Goal: Information Seeking & Learning: Check status

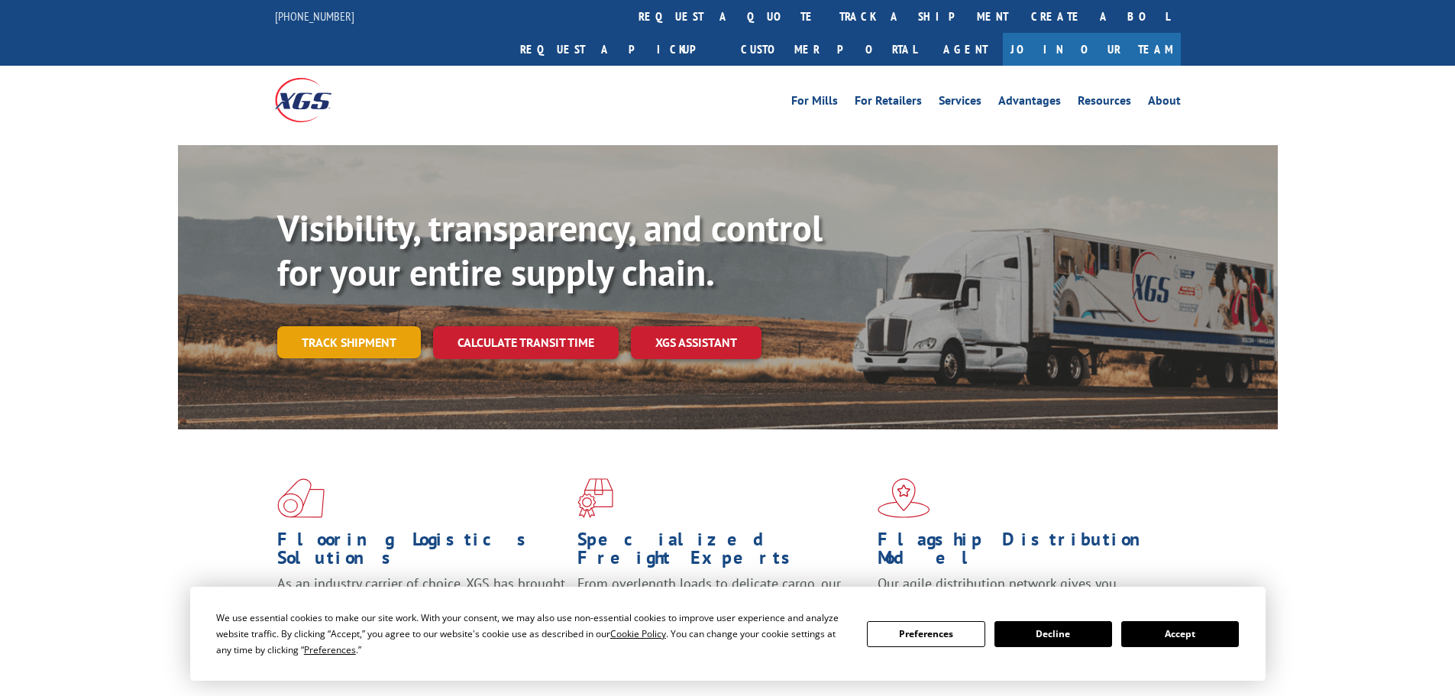
click at [343, 326] on link "Track shipment" at bounding box center [349, 342] width 144 height 32
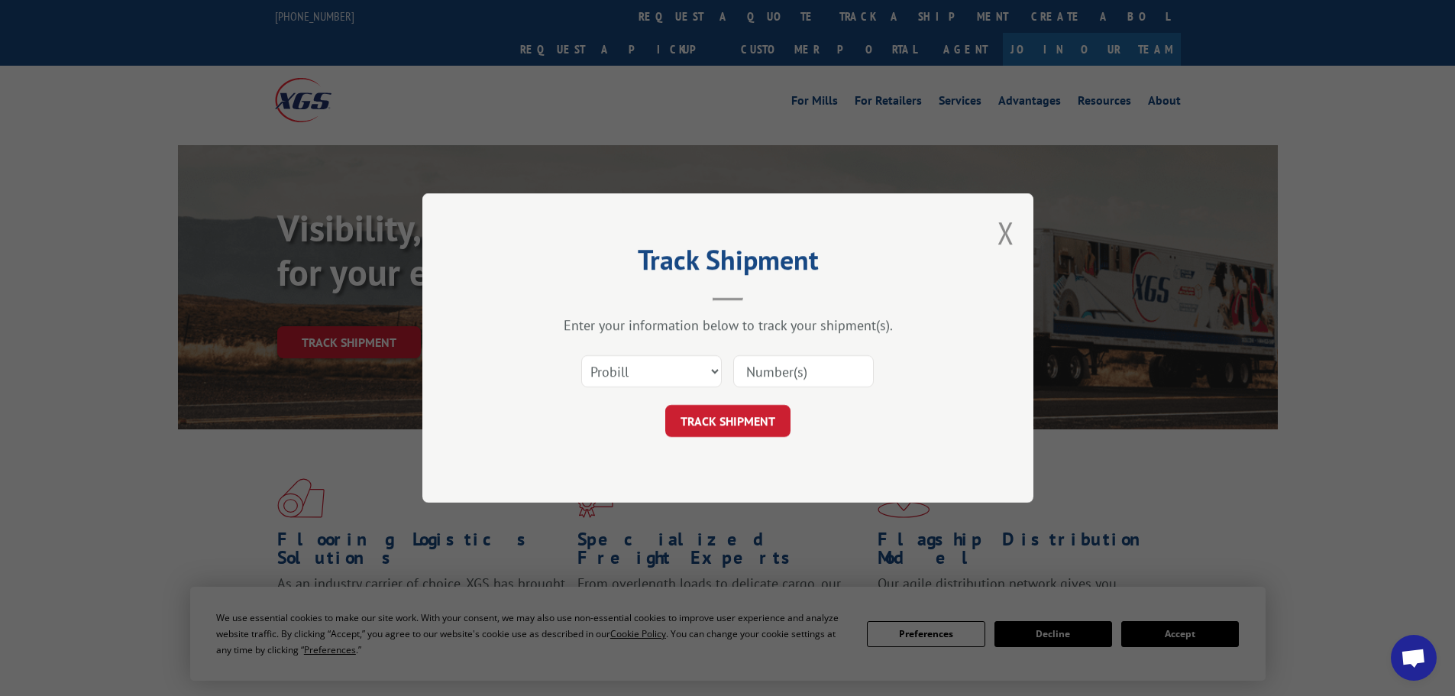
click at [822, 373] on input at bounding box center [803, 371] width 141 height 32
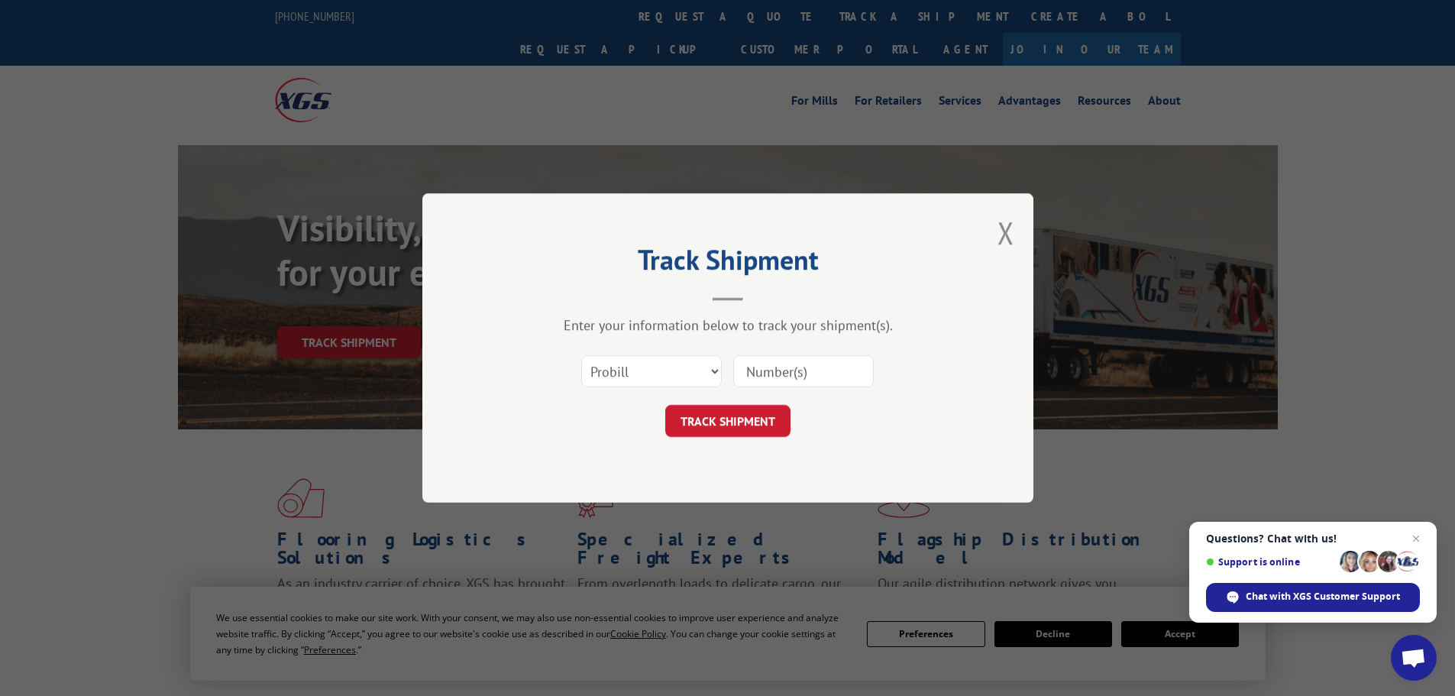
paste input "17687198"
type input "17687198"
click at [769, 412] on button "TRACK SHIPMENT" at bounding box center [727, 421] width 125 height 32
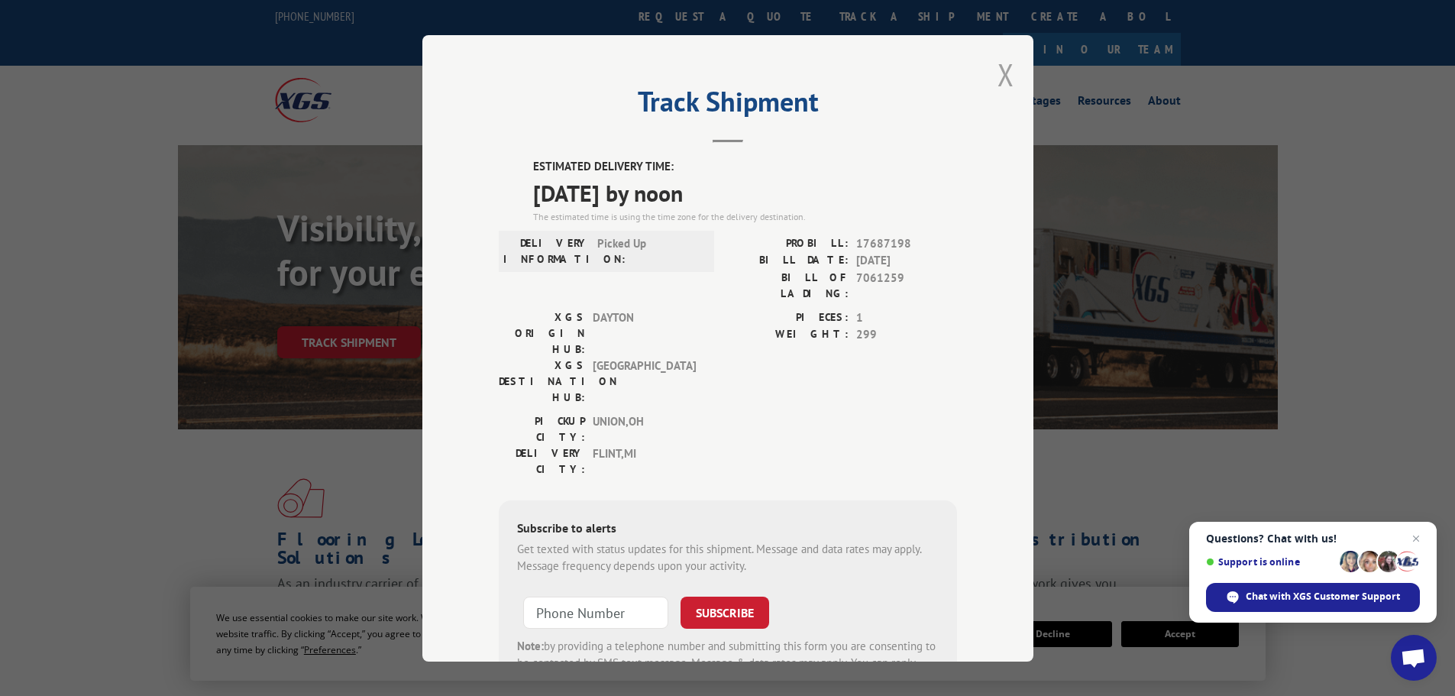
click at [1000, 77] on button "Close modal" at bounding box center [1006, 74] width 17 height 40
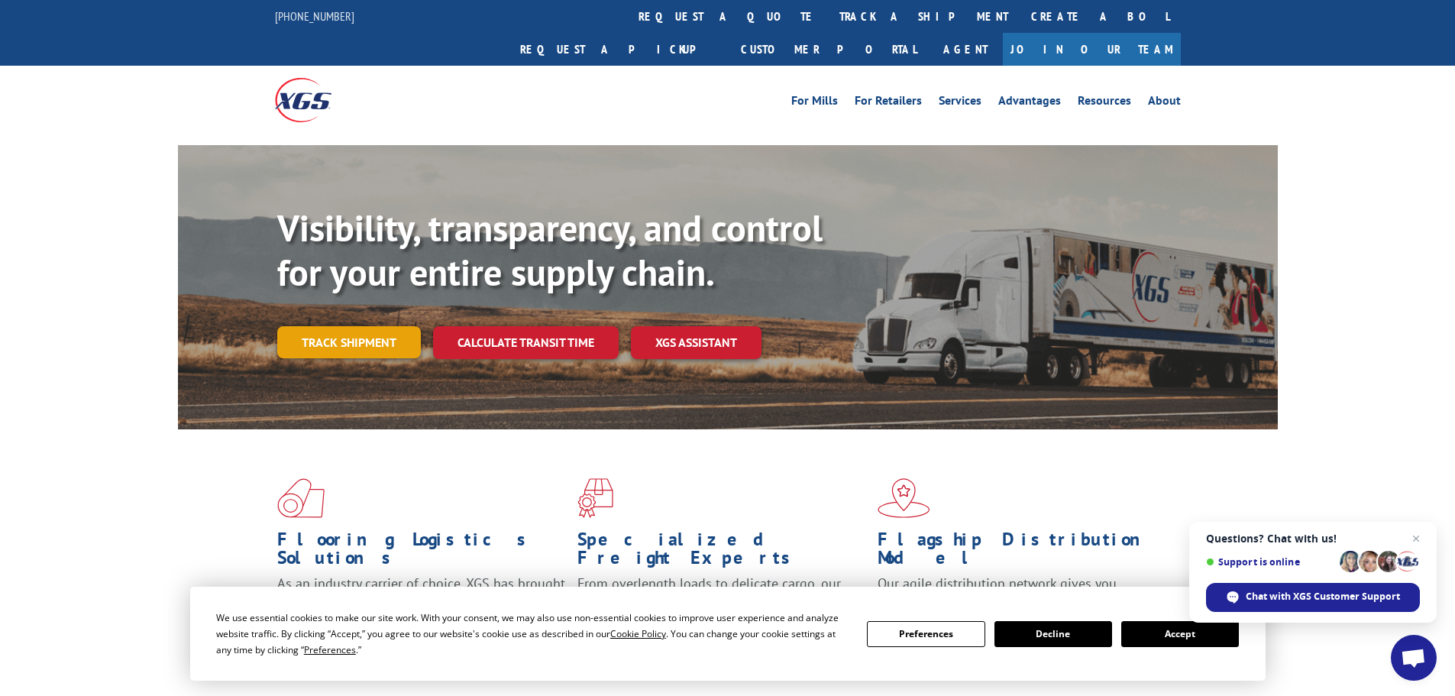
click at [391, 326] on link "Track shipment" at bounding box center [349, 342] width 144 height 32
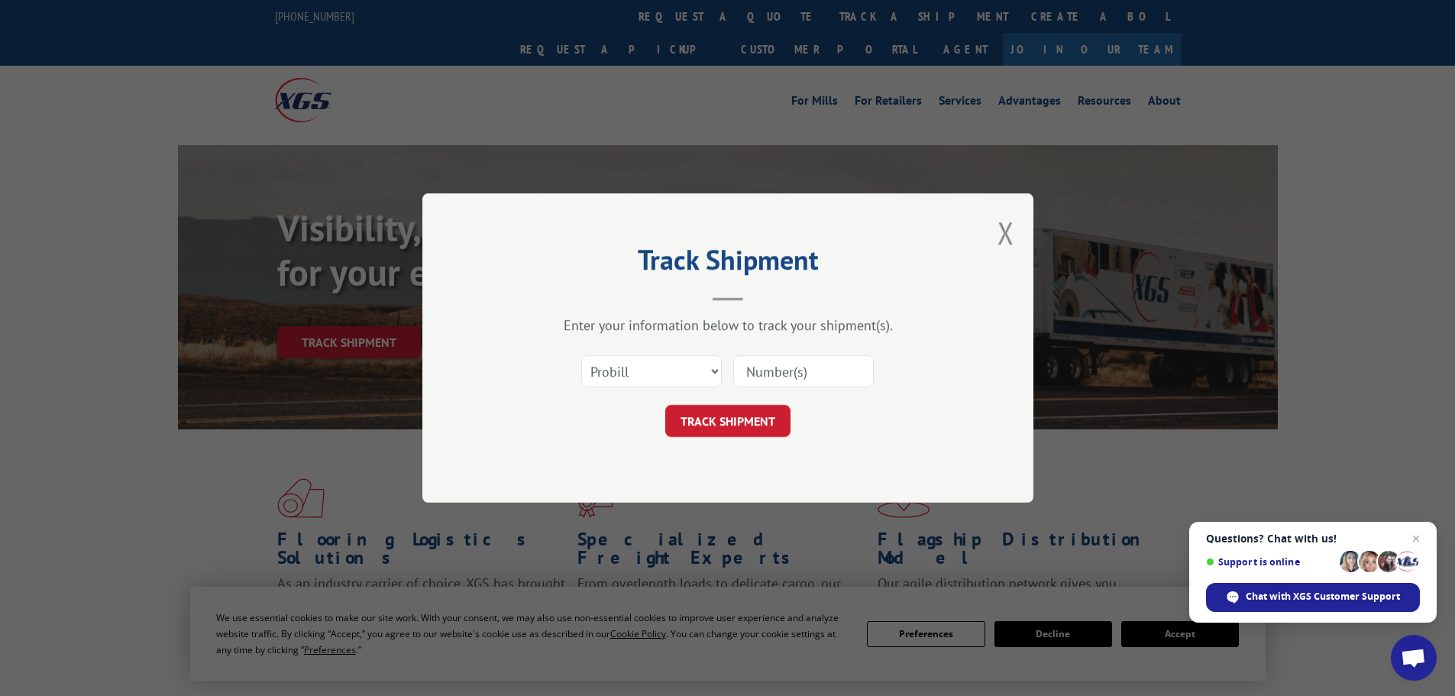
click at [807, 372] on input at bounding box center [803, 371] width 141 height 32
paste input "17687198"
type input "17687198"
click at [755, 419] on button "TRACK SHIPMENT" at bounding box center [727, 421] width 125 height 32
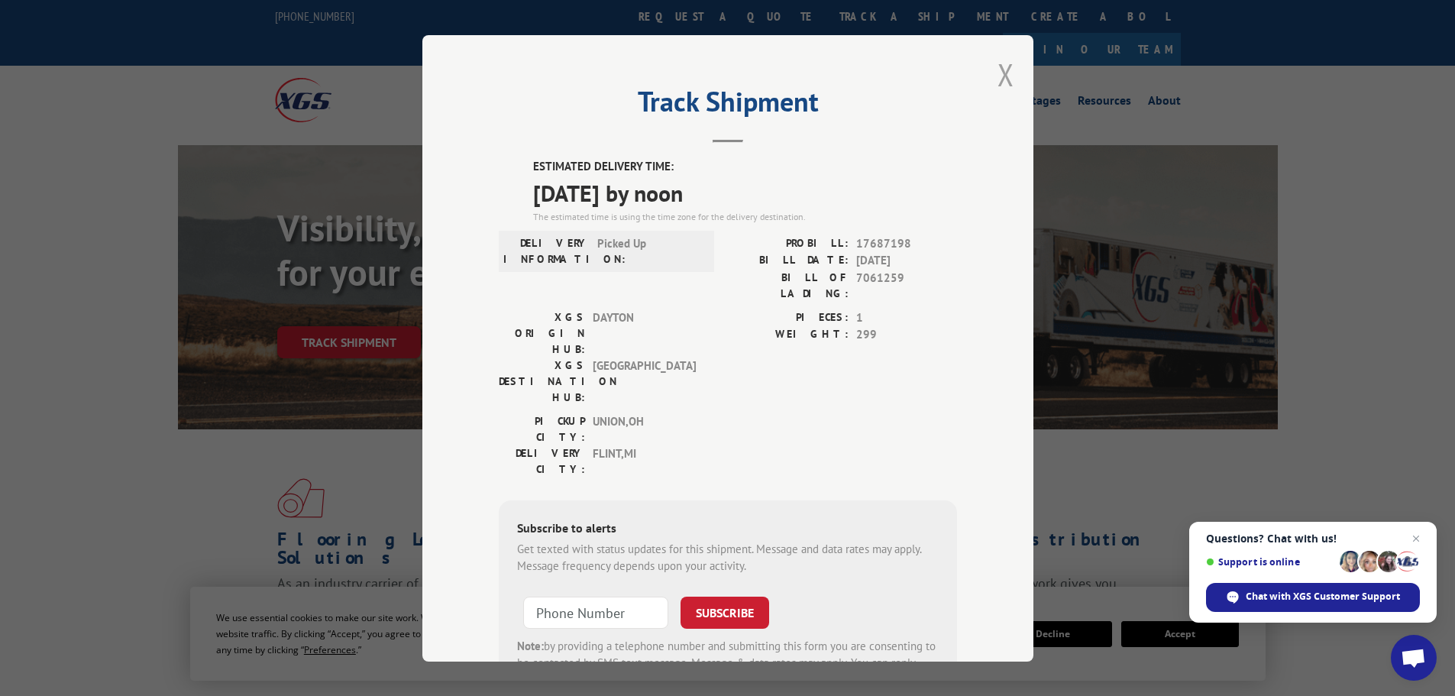
click at [1001, 79] on button "Close modal" at bounding box center [1006, 74] width 17 height 40
